Goal: Task Accomplishment & Management: Use online tool/utility

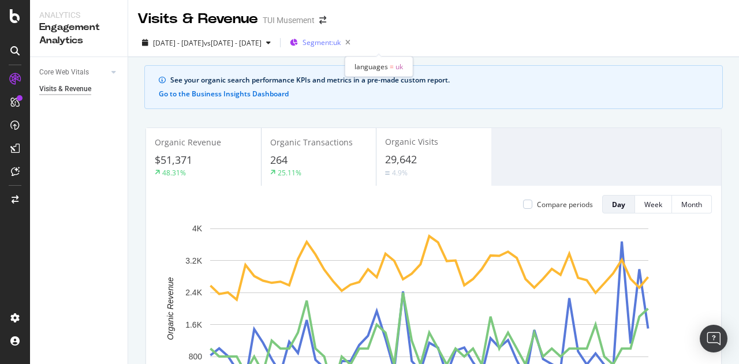
click at [340, 44] on span "Segment: [GEOGRAPHIC_DATA]" at bounding box center [321, 43] width 38 height 10
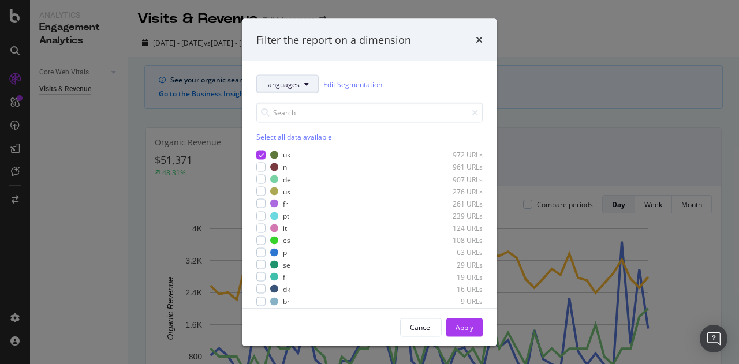
click at [285, 81] on span "languages" at bounding box center [282, 84] width 33 height 10
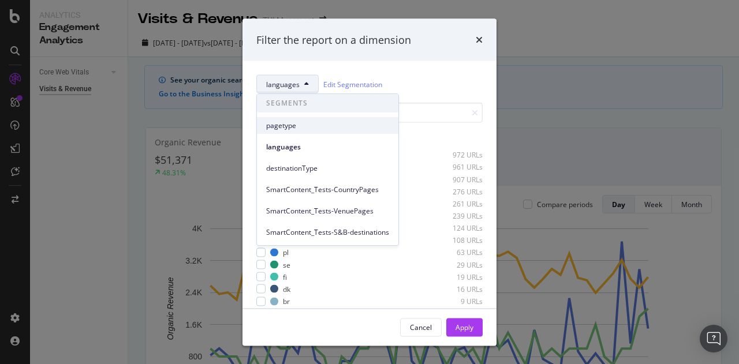
click at [287, 126] on span "pagetype" at bounding box center [327, 126] width 123 height 10
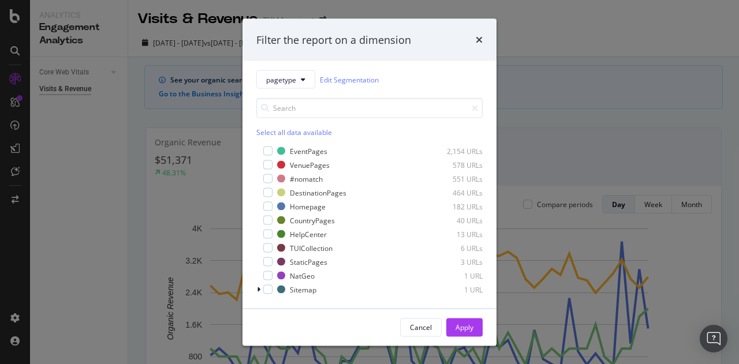
scroll to position [5, 0]
click at [579, 38] on div "Filter the report on a dimension pagetype Edit Segmentation Select all data ava…" at bounding box center [369, 182] width 739 height 364
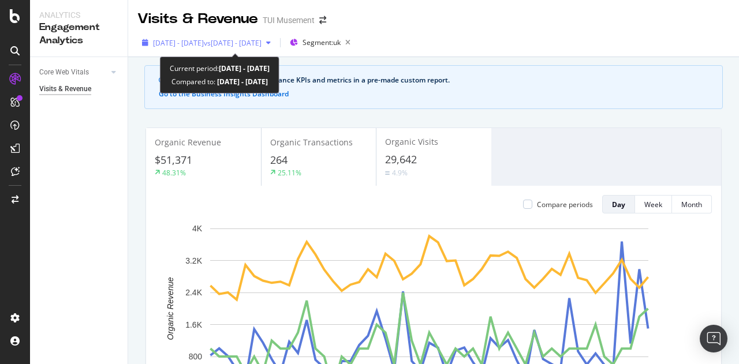
click at [261, 43] on span "vs [DATE] - [DATE]" at bounding box center [233, 43] width 58 height 10
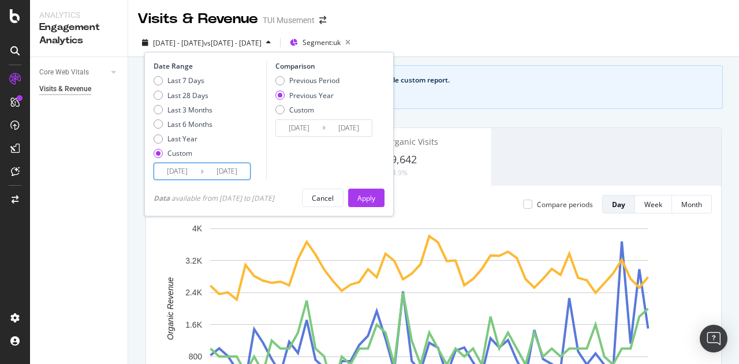
click at [238, 176] on input "[DATE]" at bounding box center [227, 171] width 46 height 16
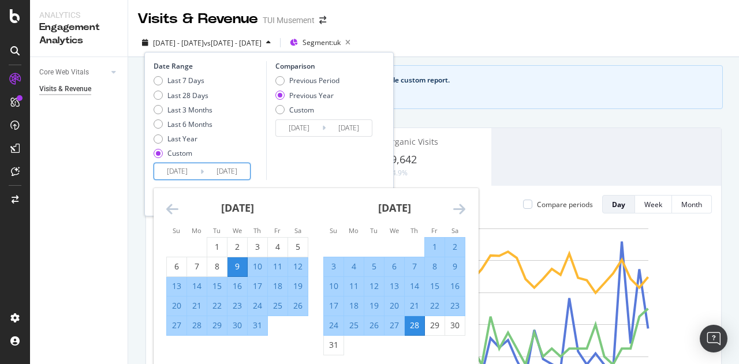
click at [462, 208] on icon "Move forward to switch to the next month." at bounding box center [459, 209] width 12 height 14
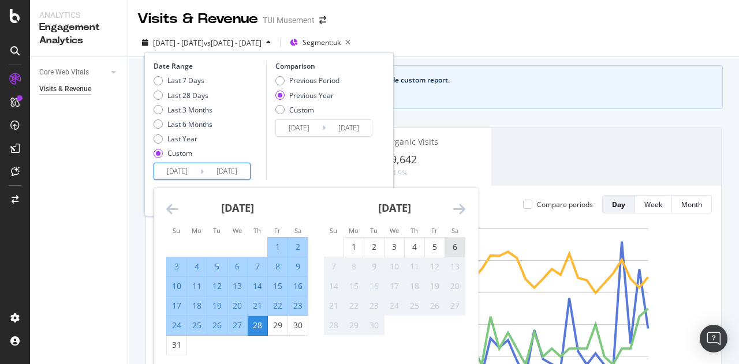
click at [461, 250] on div "6" at bounding box center [455, 247] width 20 height 12
type input "[DATE]"
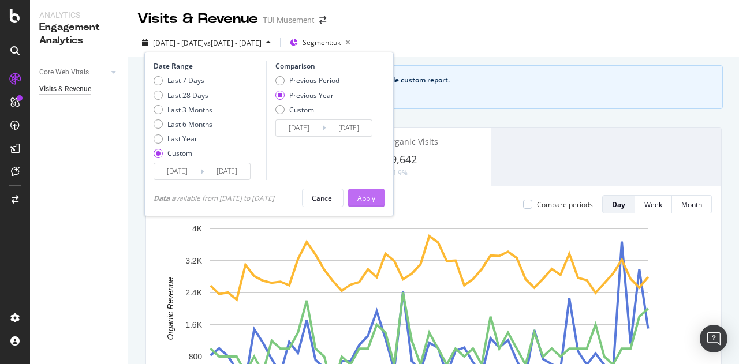
click at [369, 200] on div "Apply" at bounding box center [366, 198] width 18 height 10
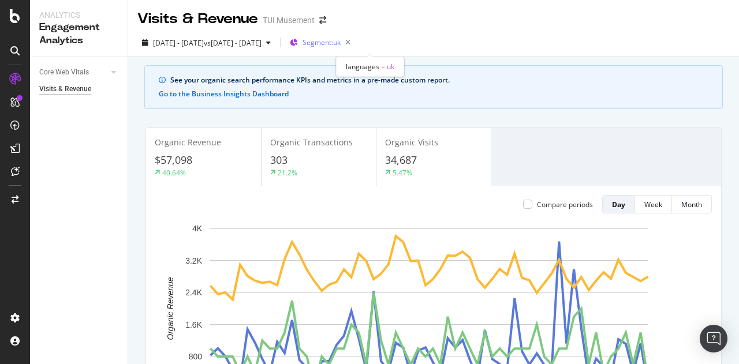
click at [340, 43] on span "Segment: [GEOGRAPHIC_DATA]" at bounding box center [321, 43] width 38 height 10
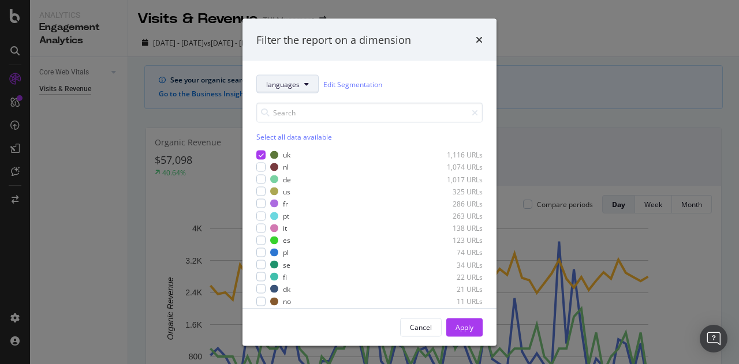
click at [277, 92] on button "languages" at bounding box center [287, 84] width 62 height 18
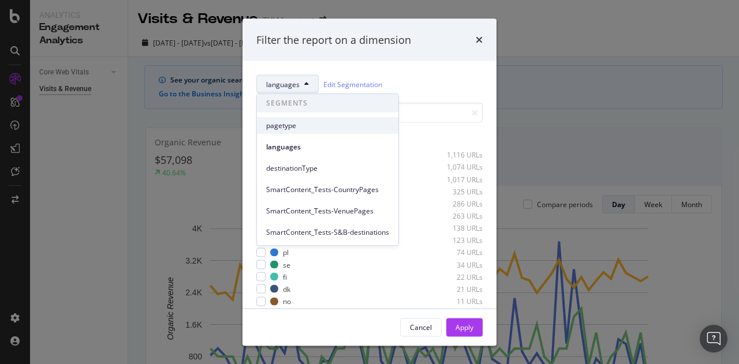
click at [289, 131] on div "SEGMENTS pagetype languages destinationType SmartContent_Tests-CountryPages Sma…" at bounding box center [327, 167] width 141 height 147
click at [289, 131] on div "pagetype" at bounding box center [327, 125] width 141 height 17
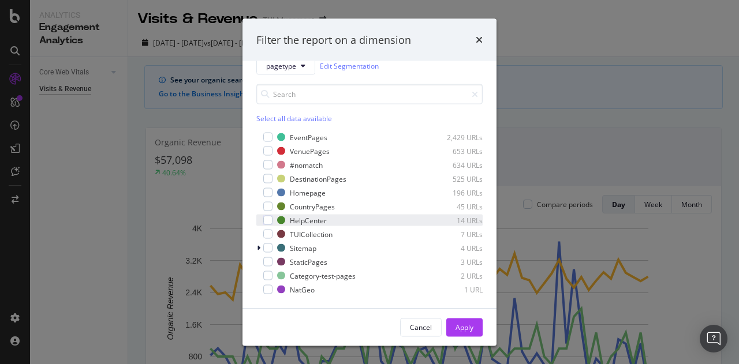
scroll to position [18, 0]
click at [339, 273] on div "Category-test-pages" at bounding box center [323, 276] width 66 height 10
click at [472, 325] on div "Apply" at bounding box center [464, 327] width 18 height 10
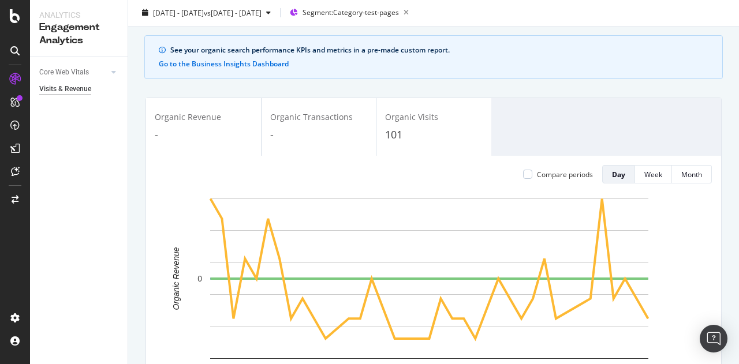
scroll to position [29, 0]
